Goal: Task Accomplishment & Management: Manage account settings

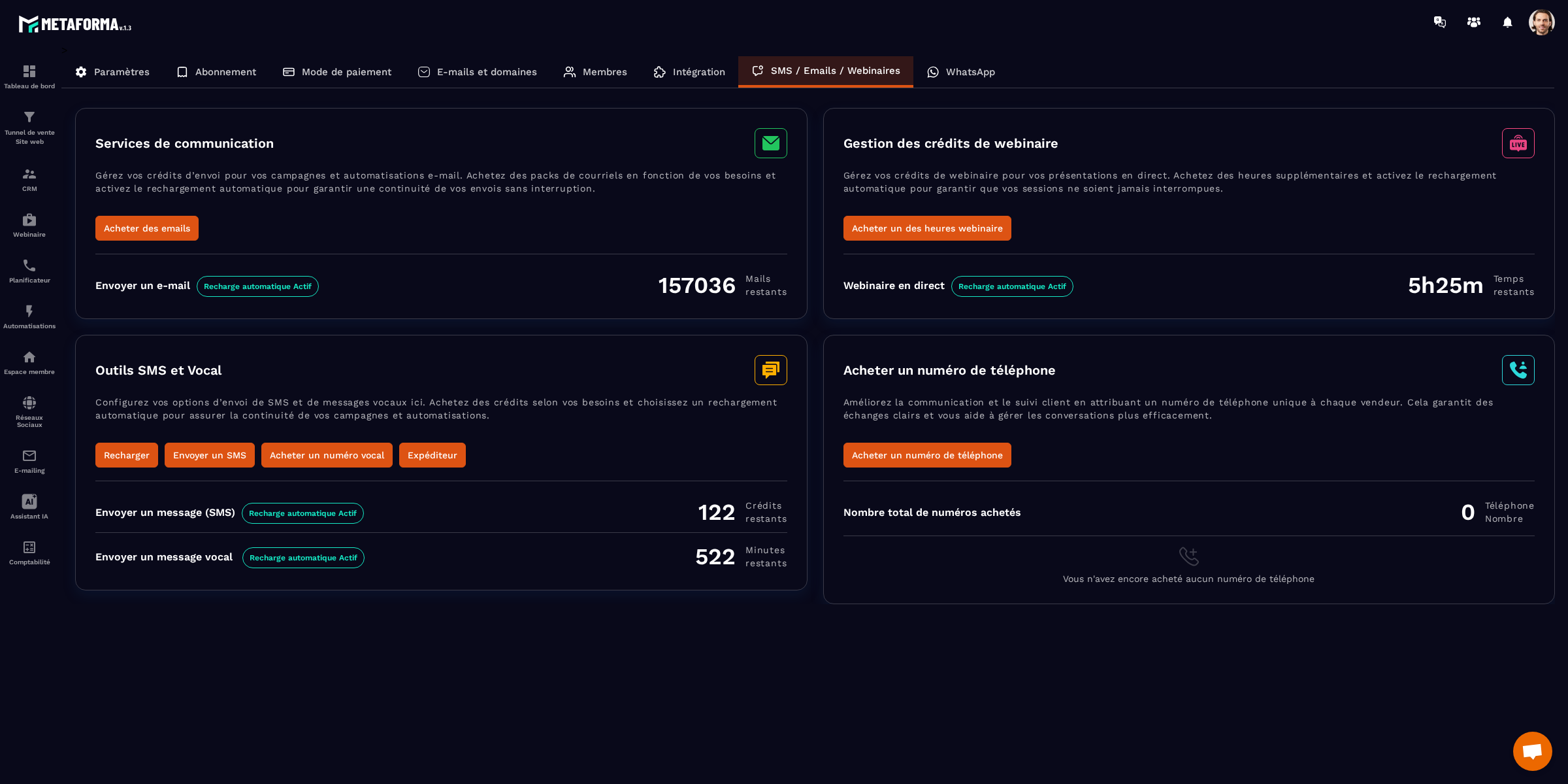
click at [202, 71] on p "Abonnement" at bounding box center [226, 72] width 61 height 12
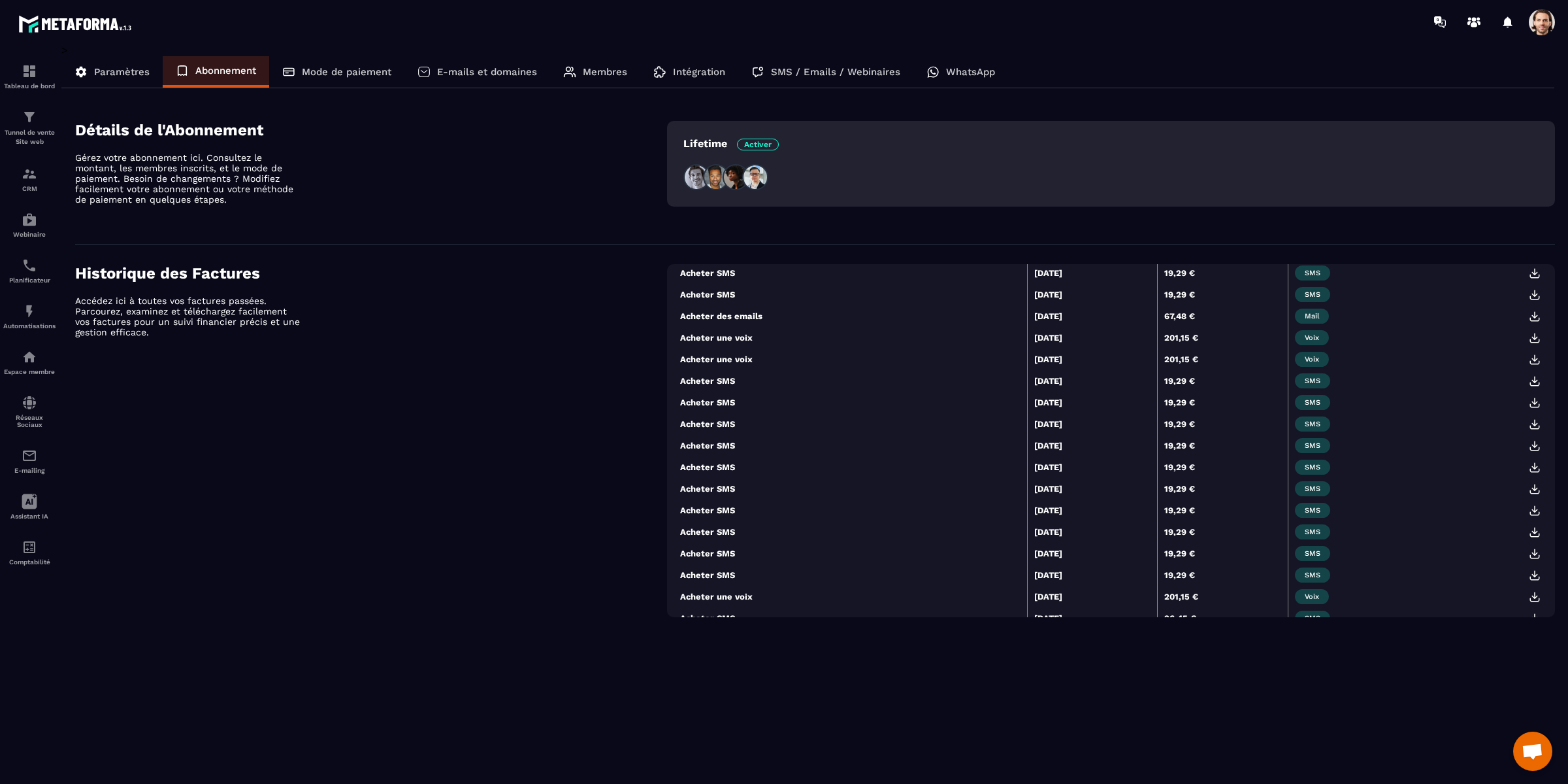
scroll to position [387, 0]
click at [598, 67] on p "Membres" at bounding box center [605, 72] width 44 height 12
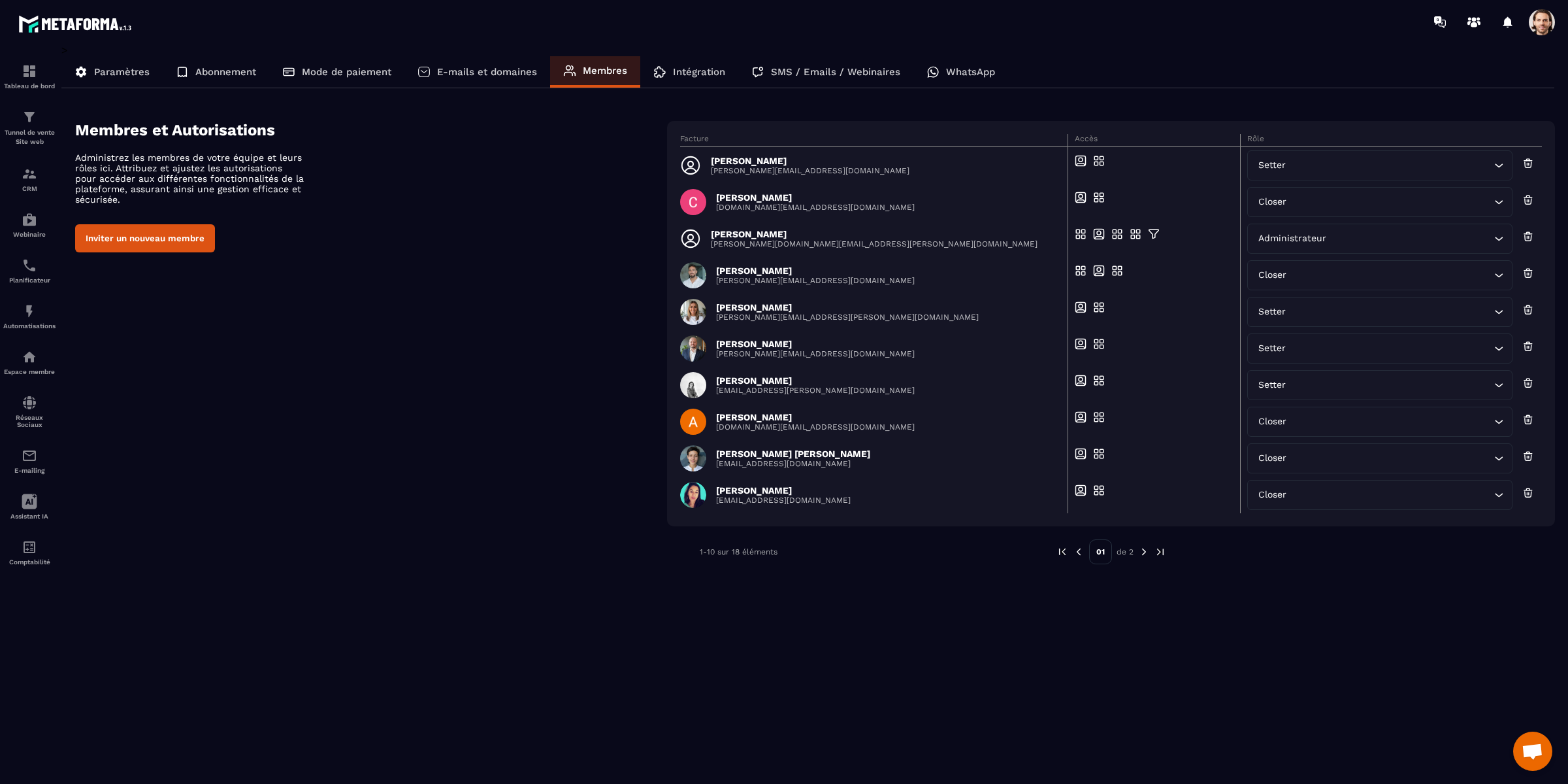
click at [107, 70] on p "Paramètres" at bounding box center [122, 72] width 55 height 12
